Goal: Task Accomplishment & Management: Use online tool/utility

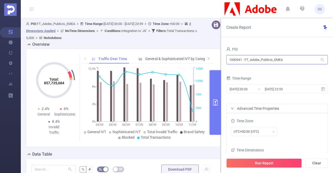
drag, startPoint x: 294, startPoint y: 59, endPoint x: 221, endPoint y: 56, distance: 72.3
click at [221, 56] on div "PID 1000941 - FT_Adobe_Publicis_EMEA 1000941 - FT_Adobe_Publicis_EMEA Time Rang…" at bounding box center [277, 111] width 112 height 142
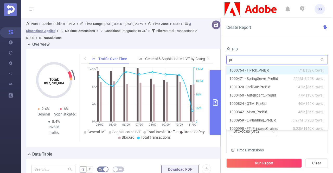
type input "pro"
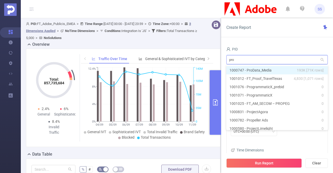
click at [246, 68] on li "1000747 - ProData_Media 193K [71K rows]" at bounding box center [276, 70] width 101 height 8
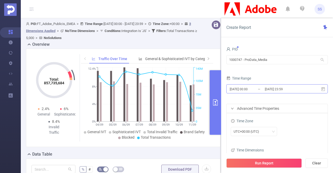
click at [248, 90] on input "[DATE] 00:00" at bounding box center [250, 88] width 42 height 7
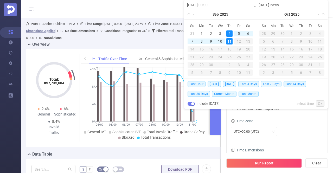
click at [274, 83] on span "Last 7 Days" at bounding box center [271, 84] width 21 height 6
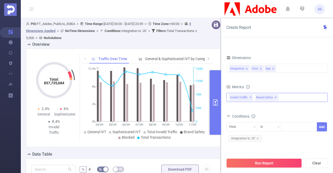
click at [274, 96] on span "✕" at bounding box center [275, 97] width 2 height 6
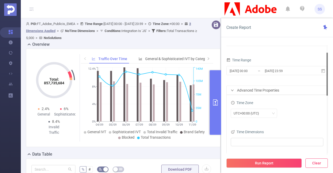
click at [315, 161] on button "Clear" at bounding box center [316, 162] width 22 height 9
type input "[DATE] 06:00"
type input "[DATE] 06:59"
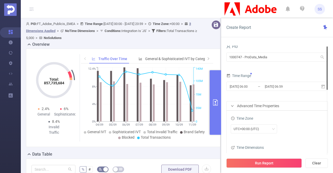
click at [281, 77] on div "Time Range" at bounding box center [276, 76] width 101 height 9
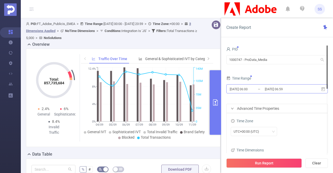
click at [281, 90] on input "[DATE] 06:59" at bounding box center [285, 88] width 42 height 7
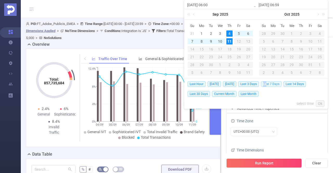
click at [268, 81] on span "Last 7 Days" at bounding box center [271, 84] width 21 height 6
type input "[DATE] 00:00"
type input "[DATE] 23:59"
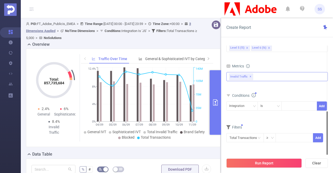
click at [266, 168] on div "Run Report Clear" at bounding box center [277, 163] width 112 height 20
click at [265, 164] on button "Run Report" at bounding box center [263, 162] width 75 height 9
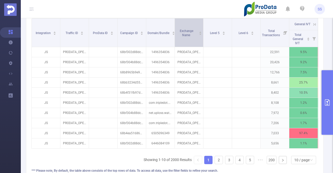
scroll to position [182, 0]
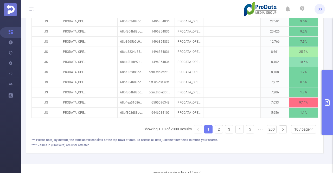
click at [191, 123] on div "Integration Traffic ID ProData ID Campaign ID Domain/Bundle Exchange Name Level…" at bounding box center [174, 63] width 286 height 150
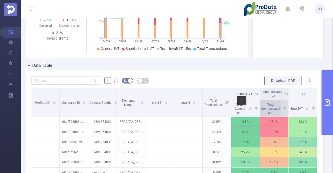
scroll to position [78, 0]
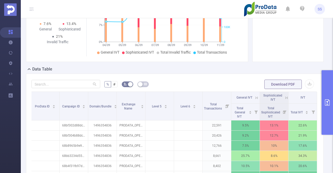
click at [285, 97] on icon at bounding box center [286, 97] width 2 height 2
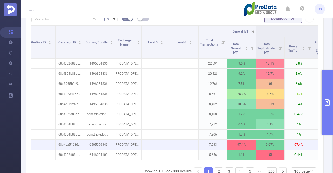
scroll to position [156, 0]
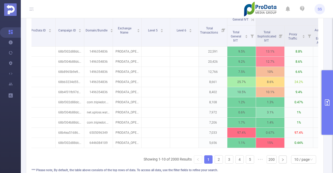
click at [252, 19] on icon at bounding box center [252, 19] width 5 height 5
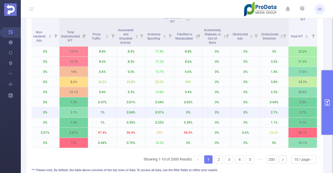
scroll to position [130, 0]
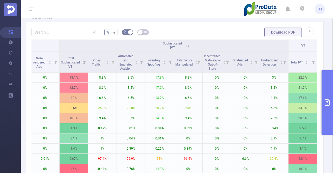
click at [185, 45] on icon at bounding box center [187, 45] width 5 height 5
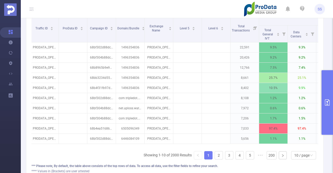
scroll to position [0, 0]
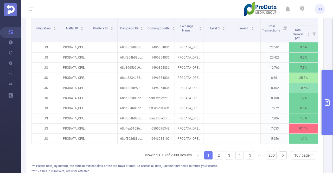
drag, startPoint x: 257, startPoint y: 149, endPoint x: 124, endPoint y: 149, distance: 132.8
click at [124, 147] on div "Integration Traffic ID ProData ID Campaign ID Domain/Bundle Exchange Name Level…" at bounding box center [174, 80] width 286 height 133
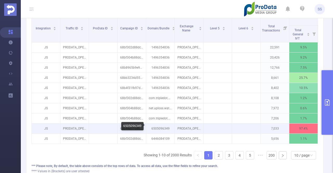
click at [163, 123] on p "6505096349" at bounding box center [160, 128] width 28 height 10
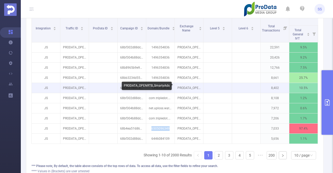
copy p "6505096349"
